Goal: Task Accomplishment & Management: Manage account settings

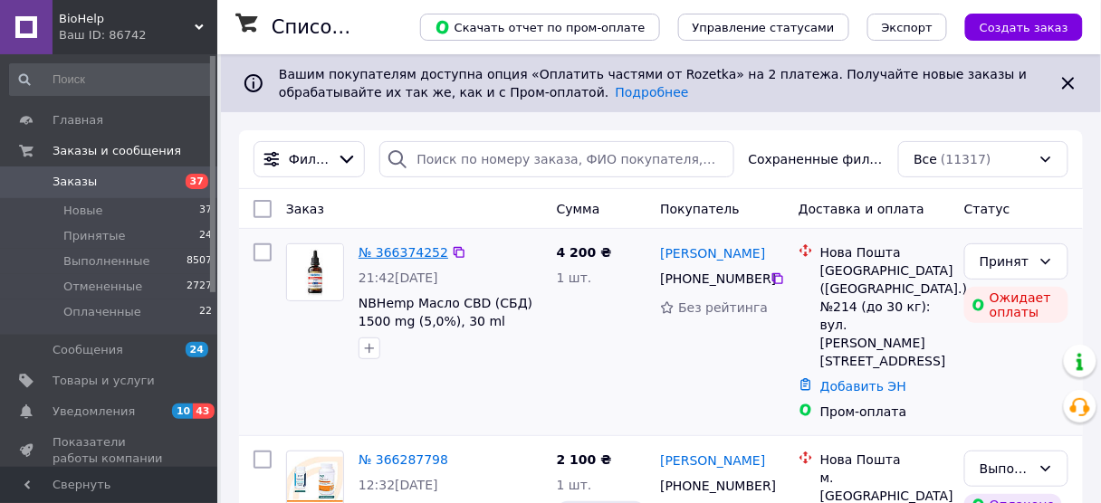
click at [394, 248] on link "№ 366374252" at bounding box center [404, 252] width 90 height 14
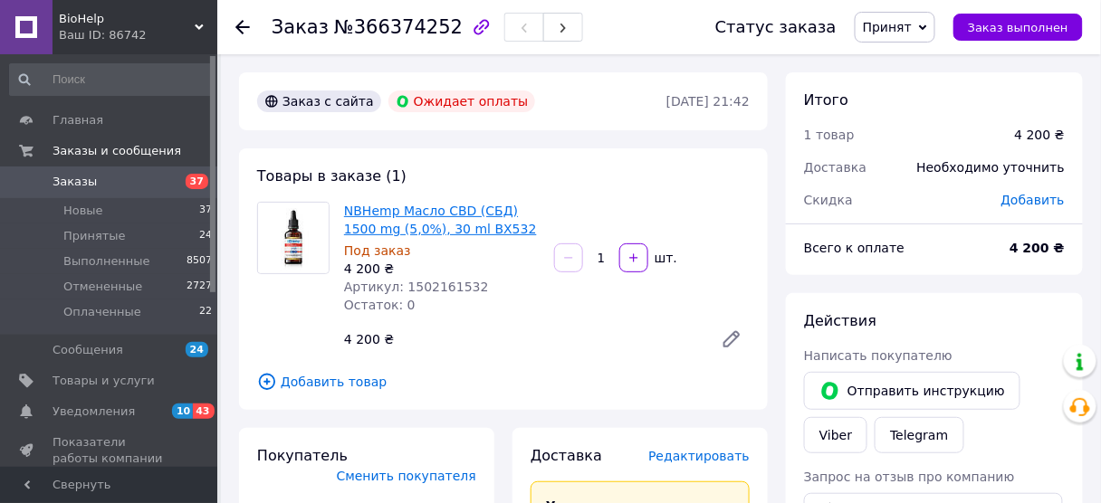
click at [371, 211] on link "NBHemp Масло CBD (СБД) 1500 mg (5,0%), 30 ml BX532" at bounding box center [440, 220] width 193 height 33
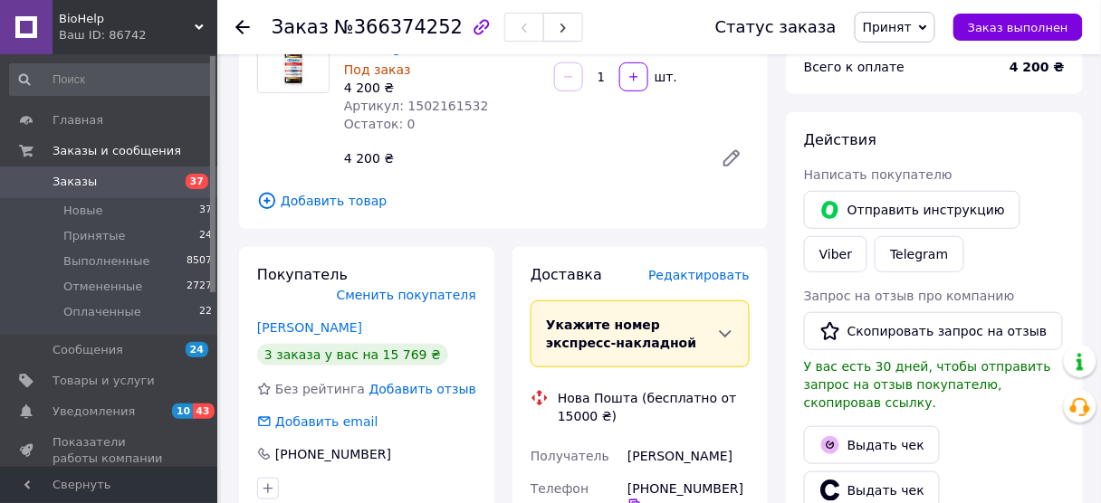
scroll to position [362, 0]
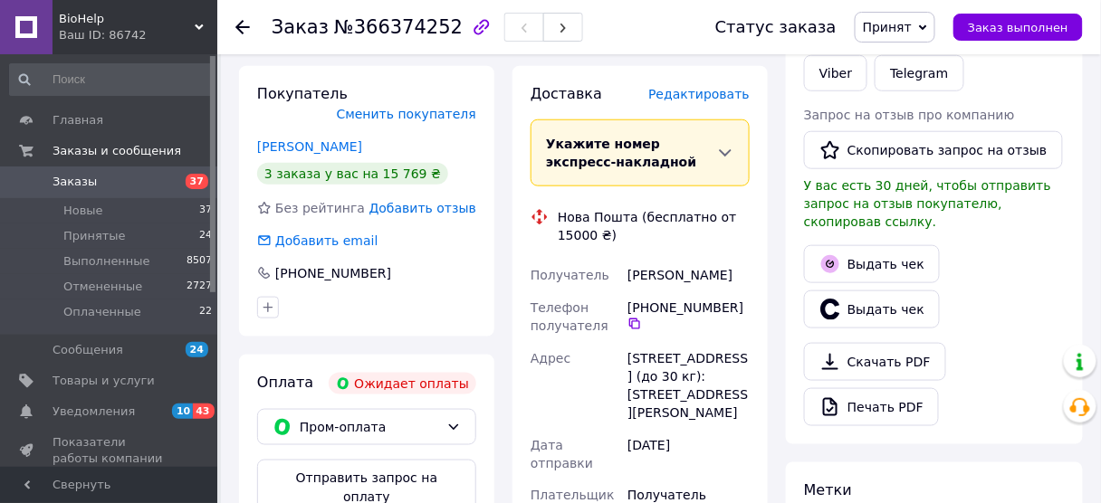
click at [345, 464] on button "Отправить запрос на оплату" at bounding box center [366, 488] width 219 height 56
click at [290, 139] on link "[PERSON_NAME]" at bounding box center [309, 146] width 105 height 14
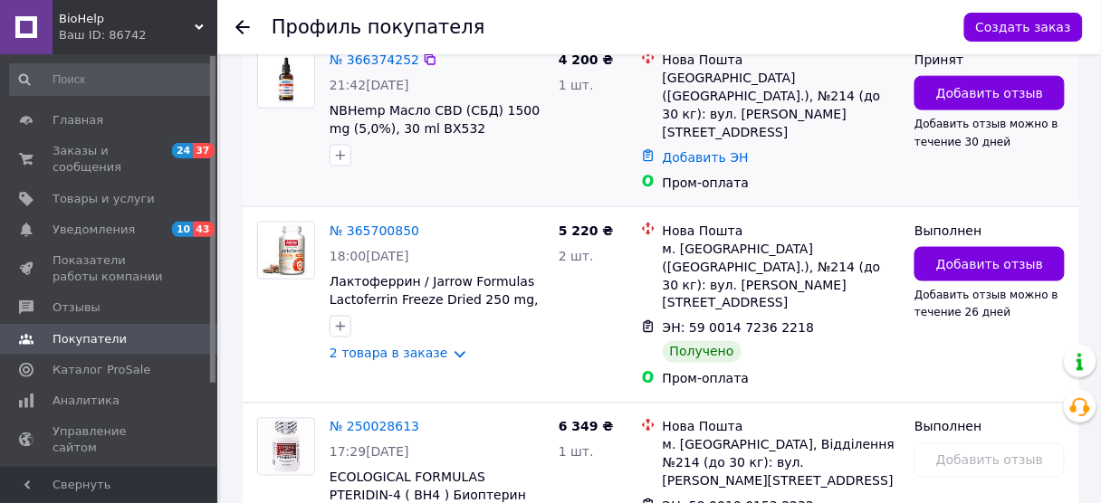
scroll to position [579, 0]
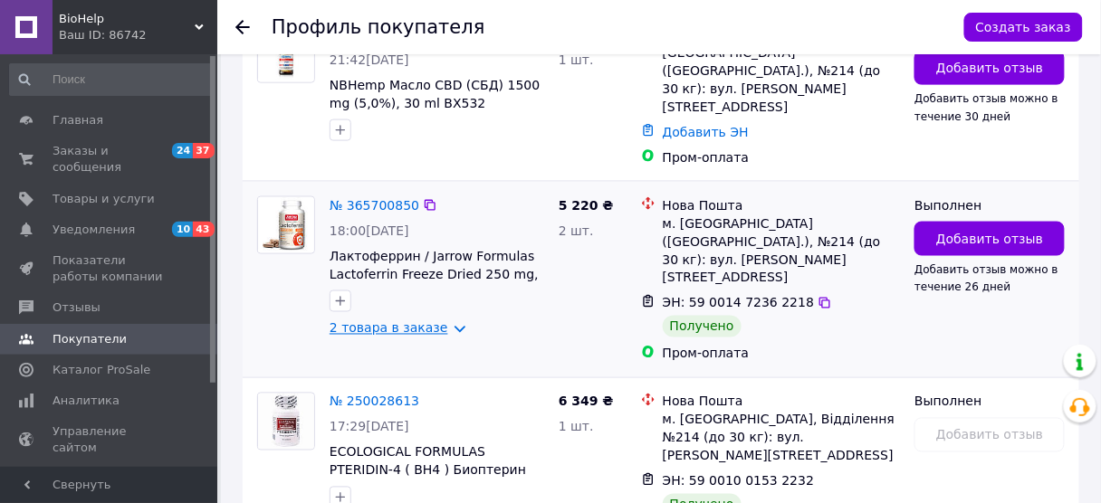
click at [439, 321] on link "2 товара в заказе" at bounding box center [389, 328] width 119 height 14
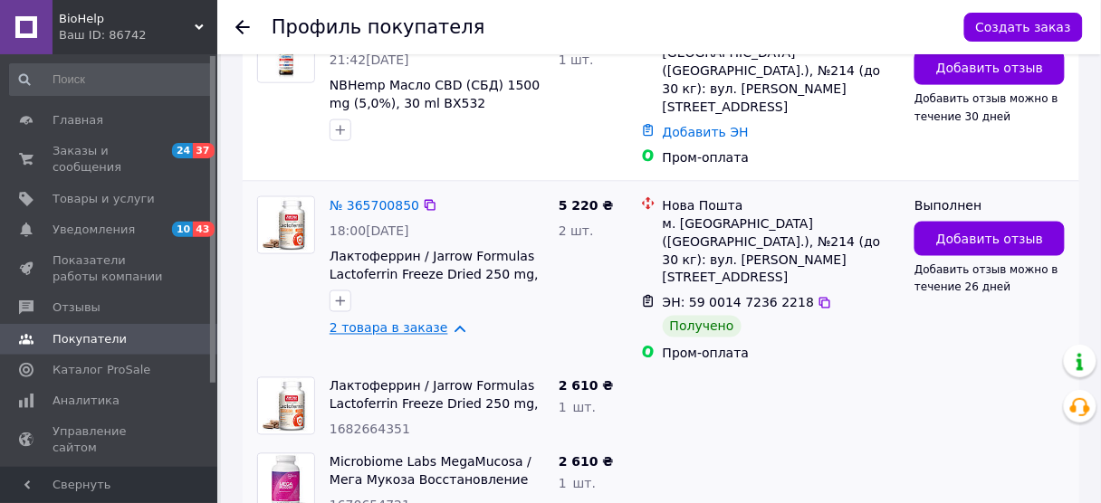
scroll to position [507, 0]
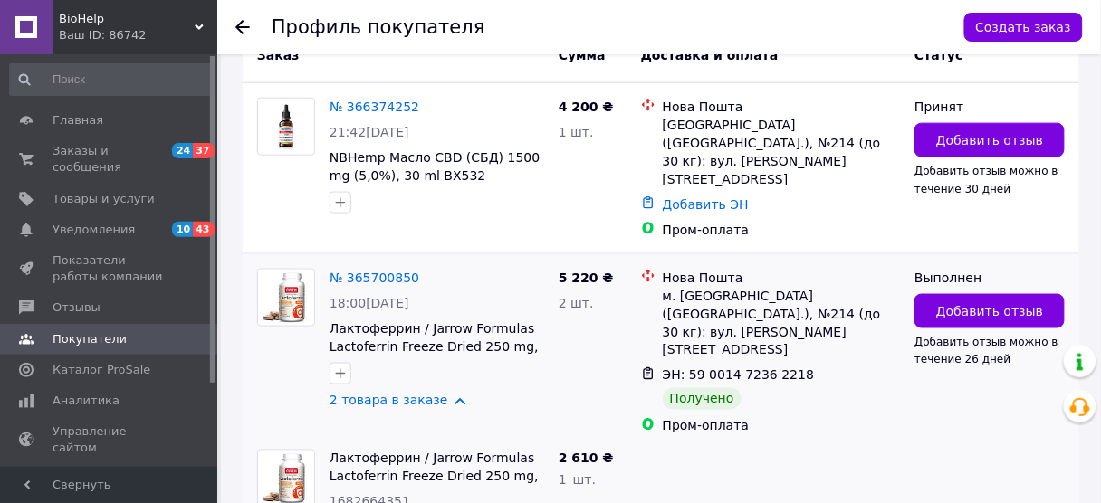
scroll to position [323, 0]
